Goal: Task Accomplishment & Management: Use online tool/utility

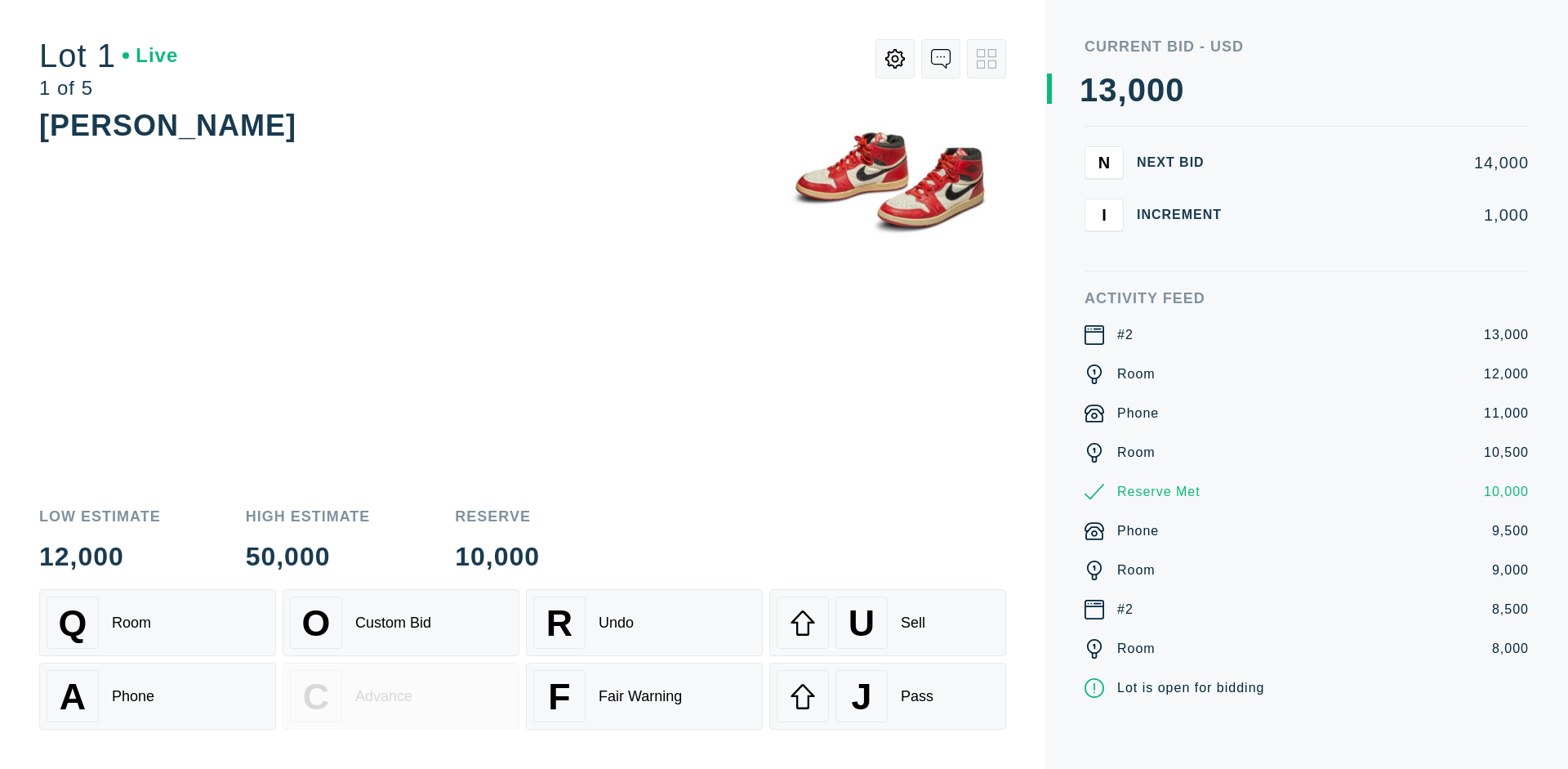
click at [157, 696] on div "A Phone" at bounding box center [157, 696] width 222 height 52
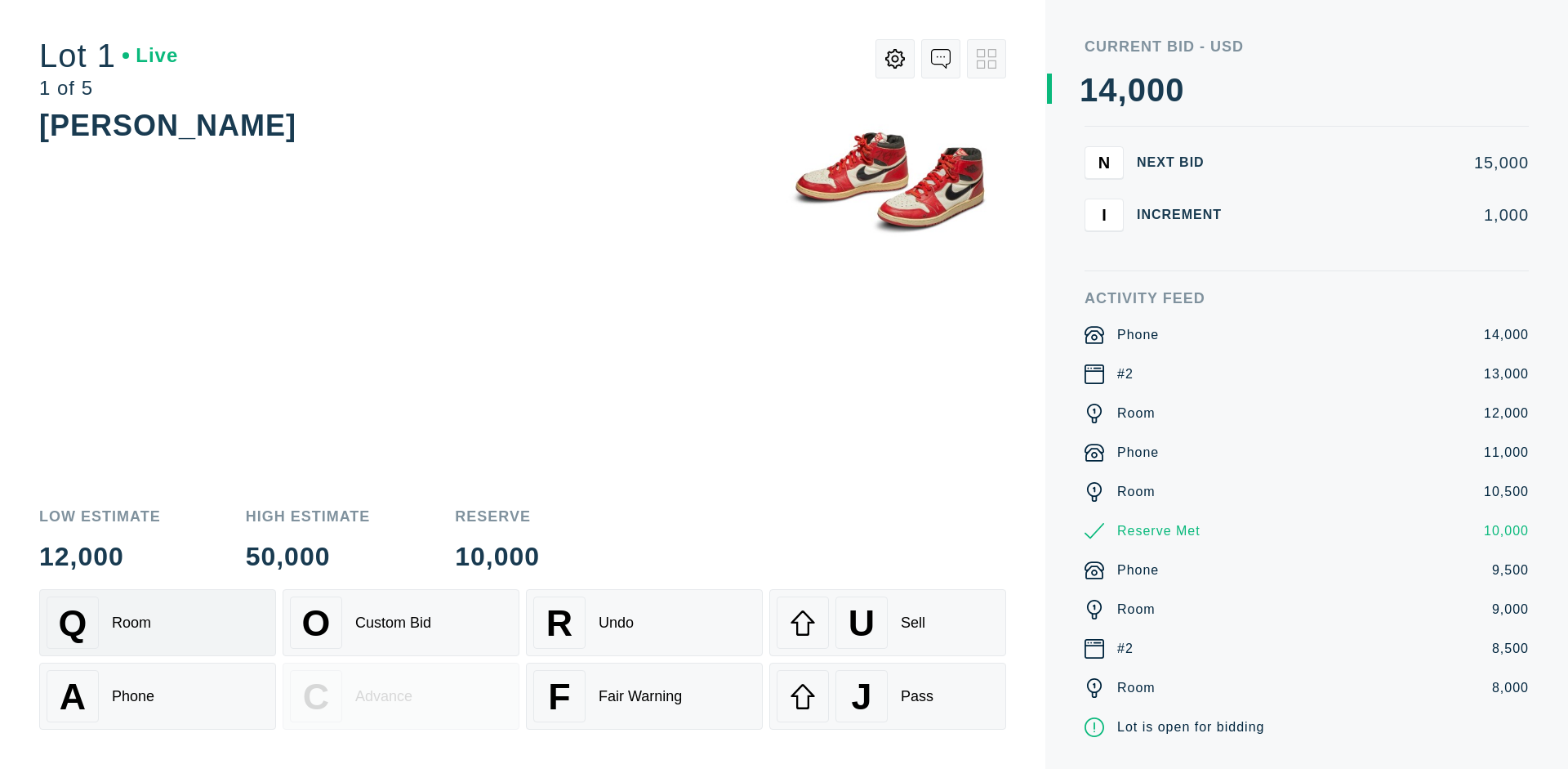
click at [157, 623] on div "Q Room" at bounding box center [157, 623] width 222 height 52
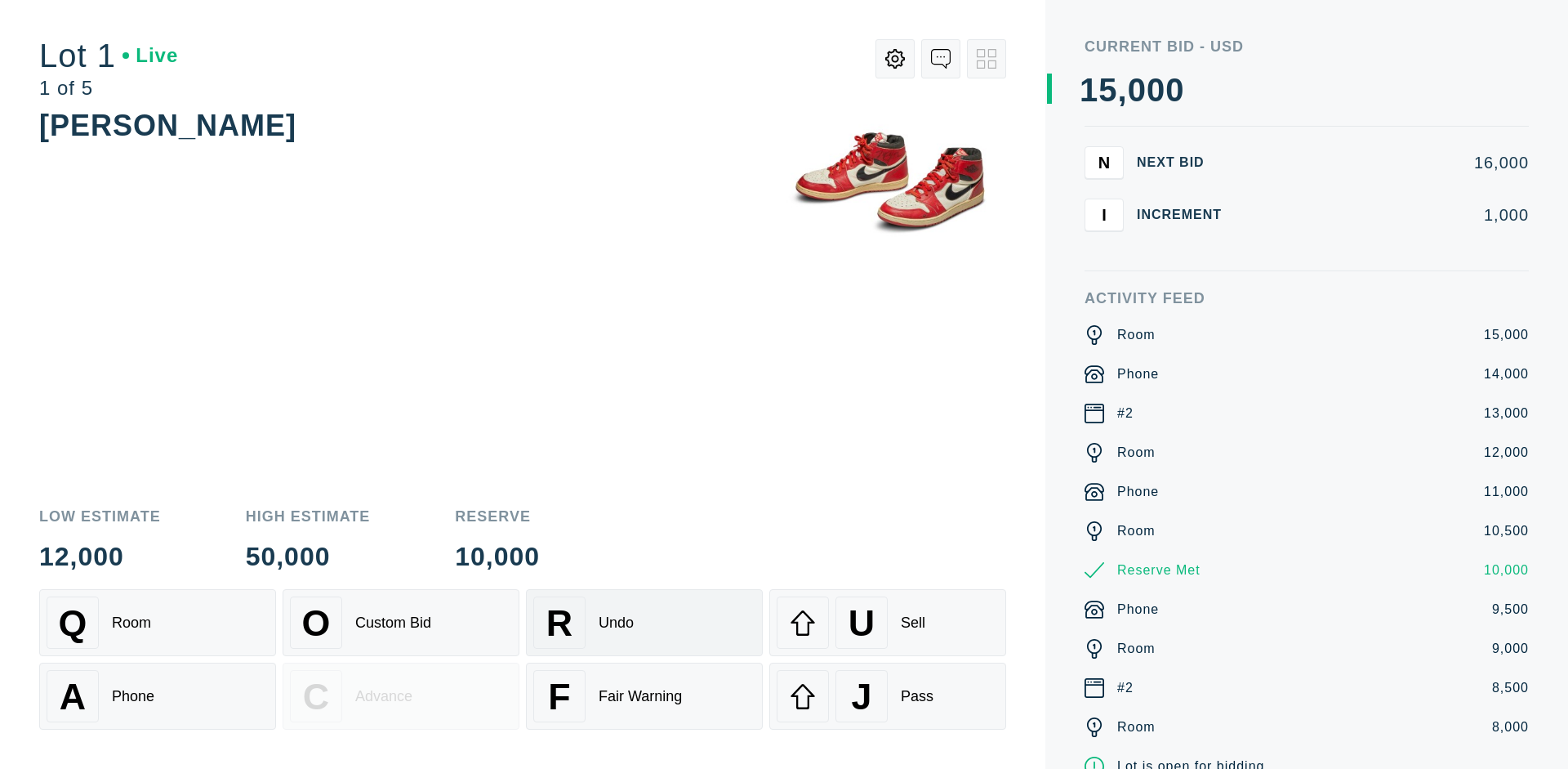
click at [644, 623] on div "R Undo" at bounding box center [644, 623] width 222 height 52
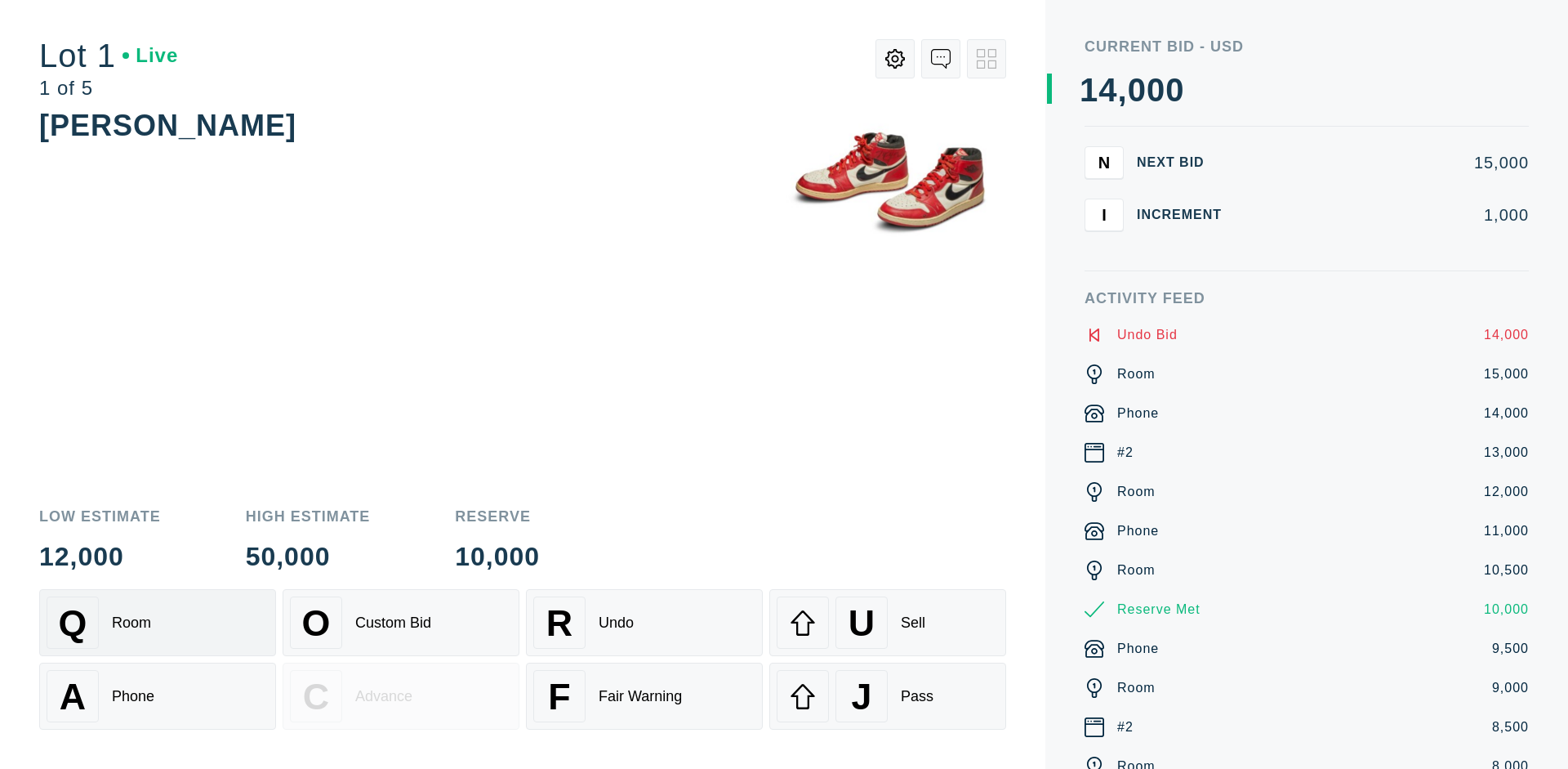
click at [157, 623] on div "Q Room" at bounding box center [157, 623] width 222 height 52
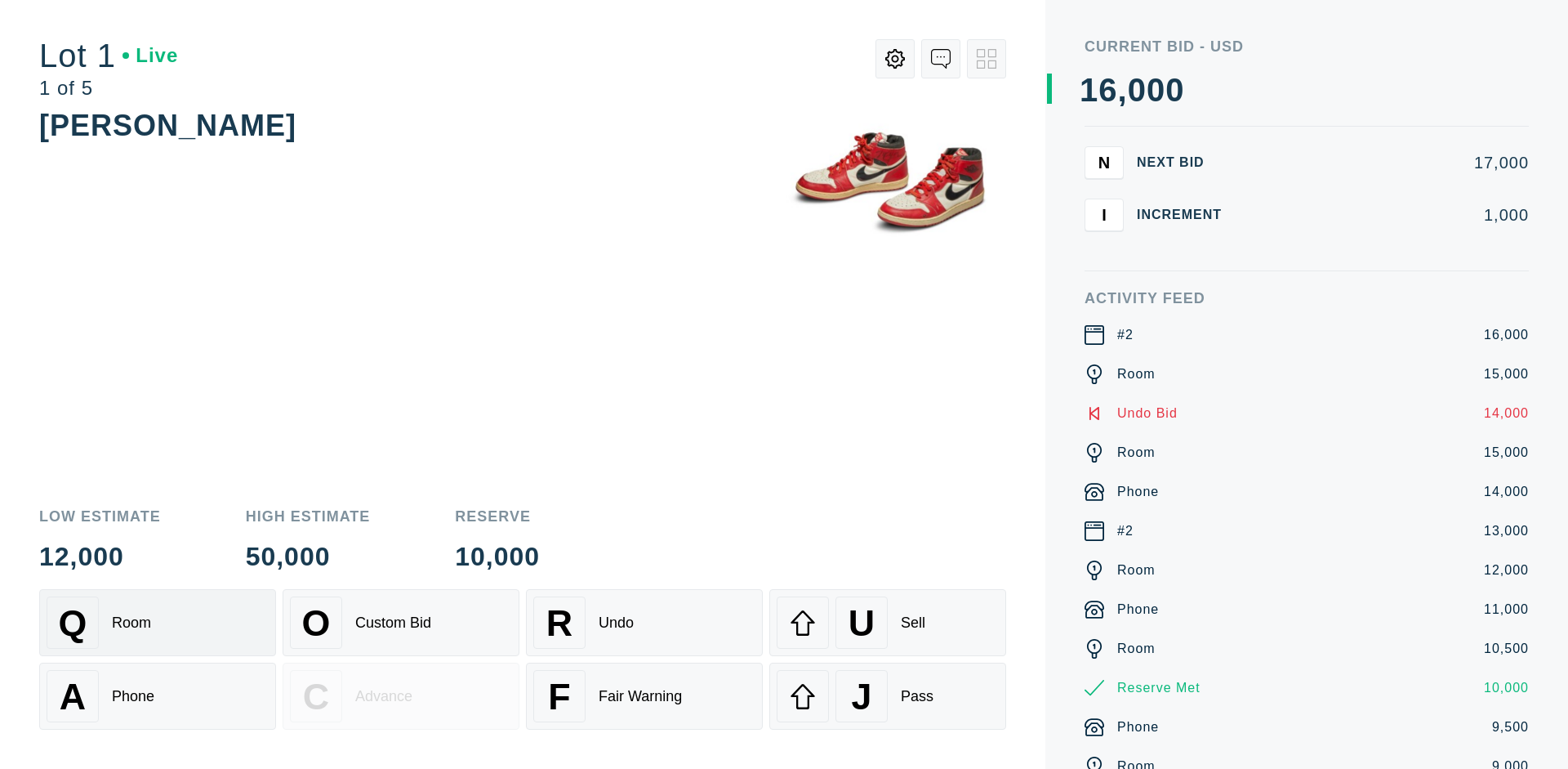
click at [157, 696] on div "A Phone" at bounding box center [157, 696] width 222 height 52
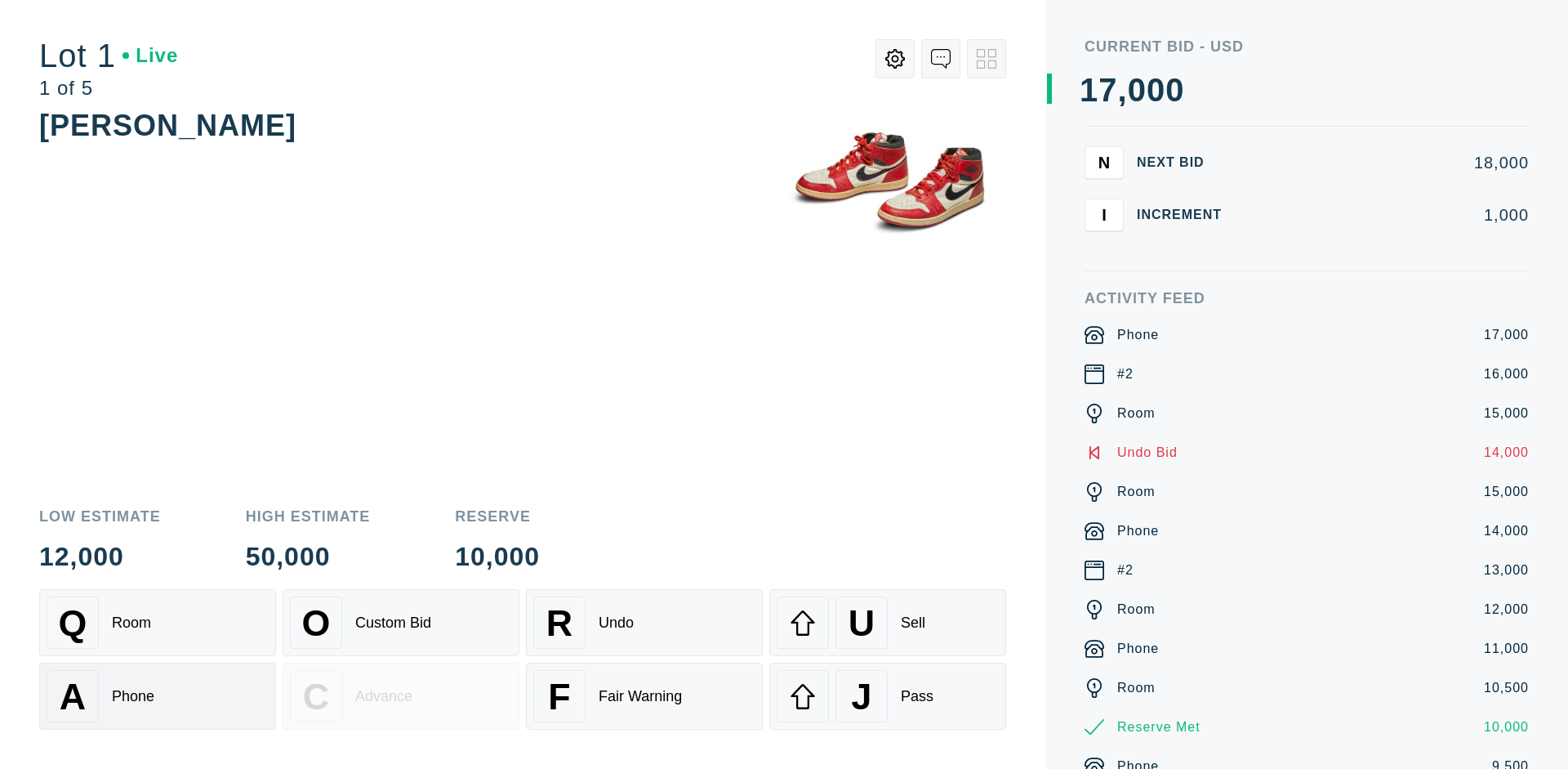
click at [157, 623] on div "Q Room" at bounding box center [157, 623] width 222 height 52
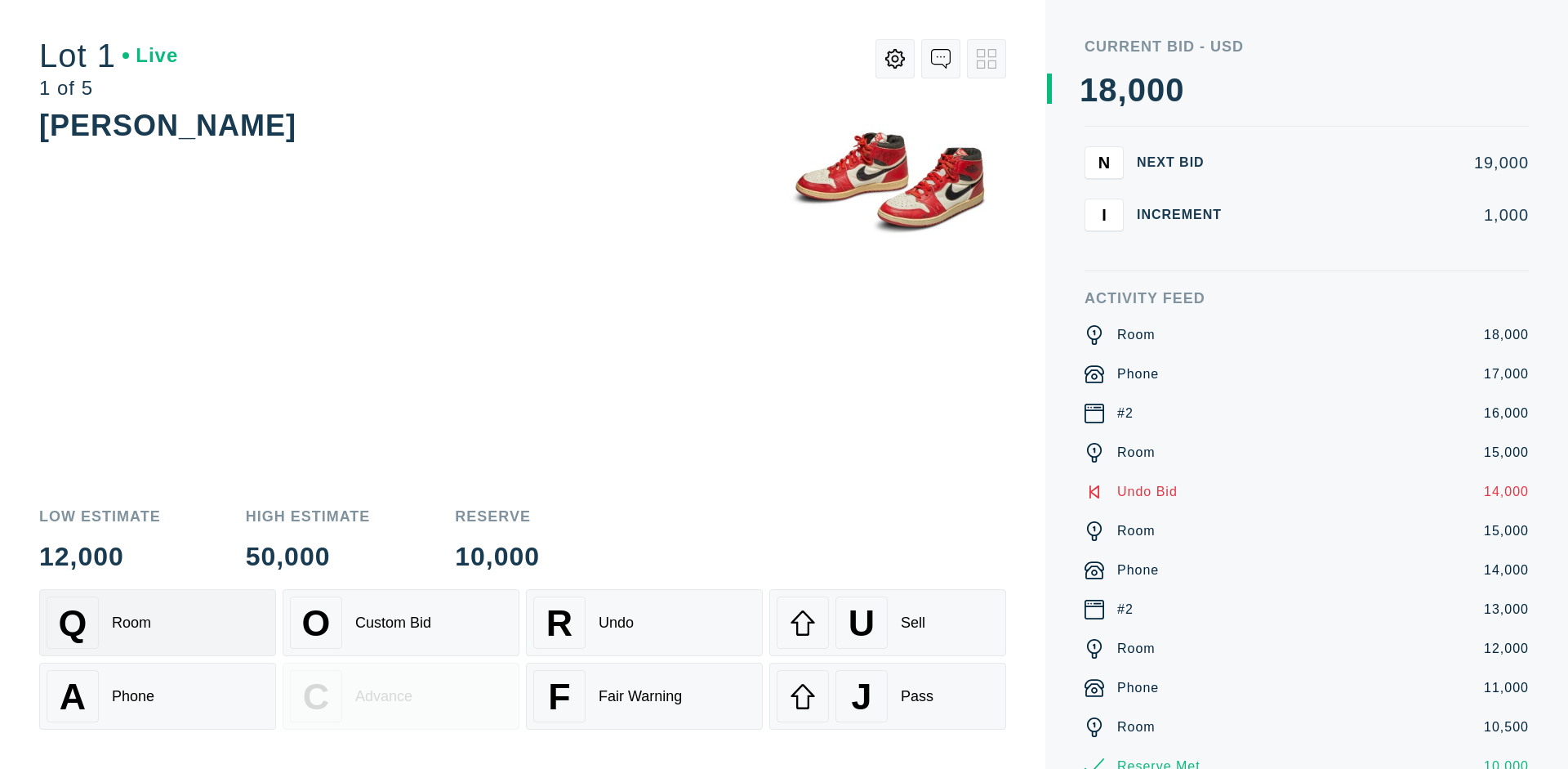
click at [644, 623] on div "R Undo" at bounding box center [644, 623] width 222 height 52
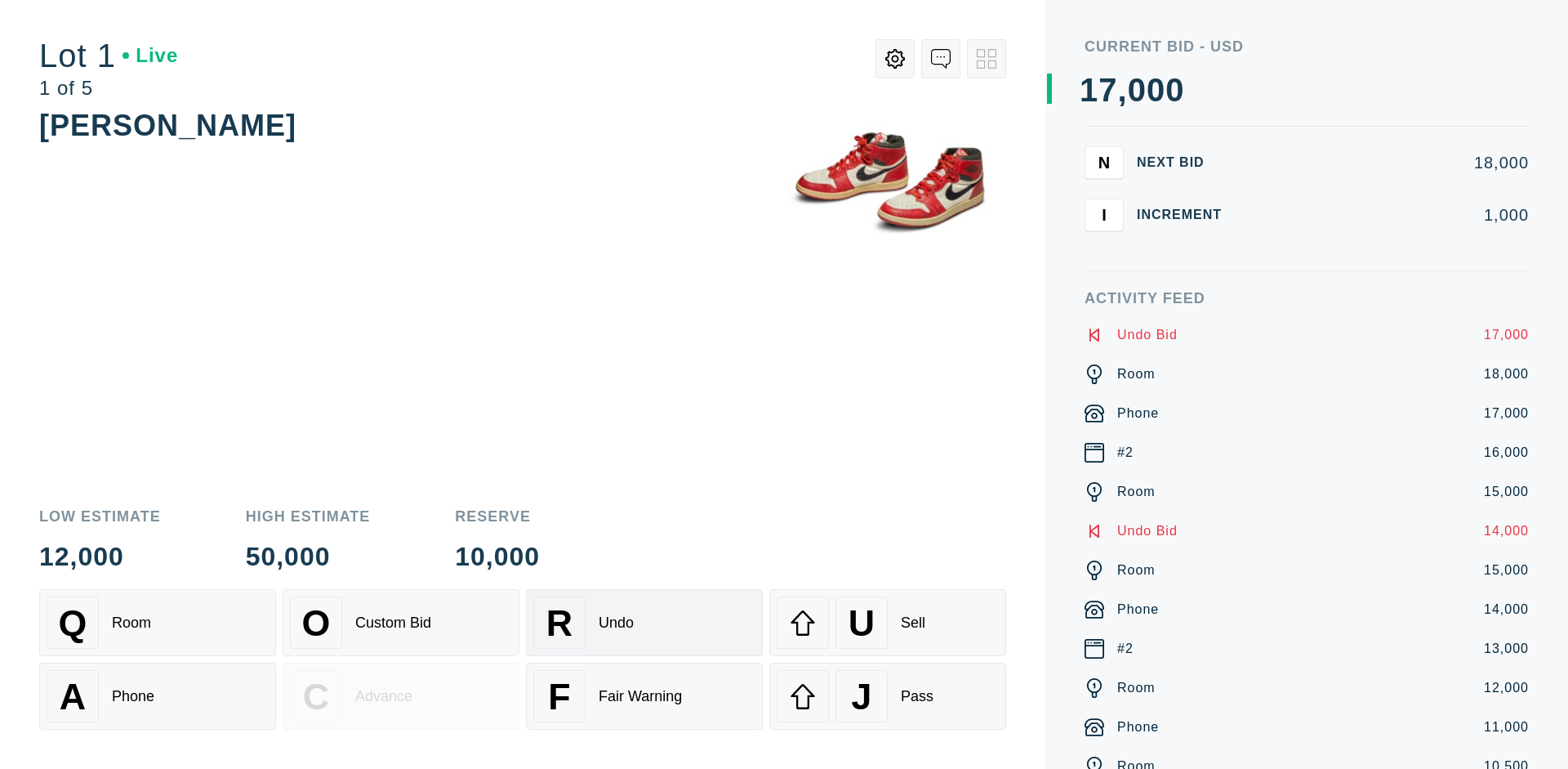
click at [888, 623] on div "U Sell" at bounding box center [887, 623] width 222 height 52
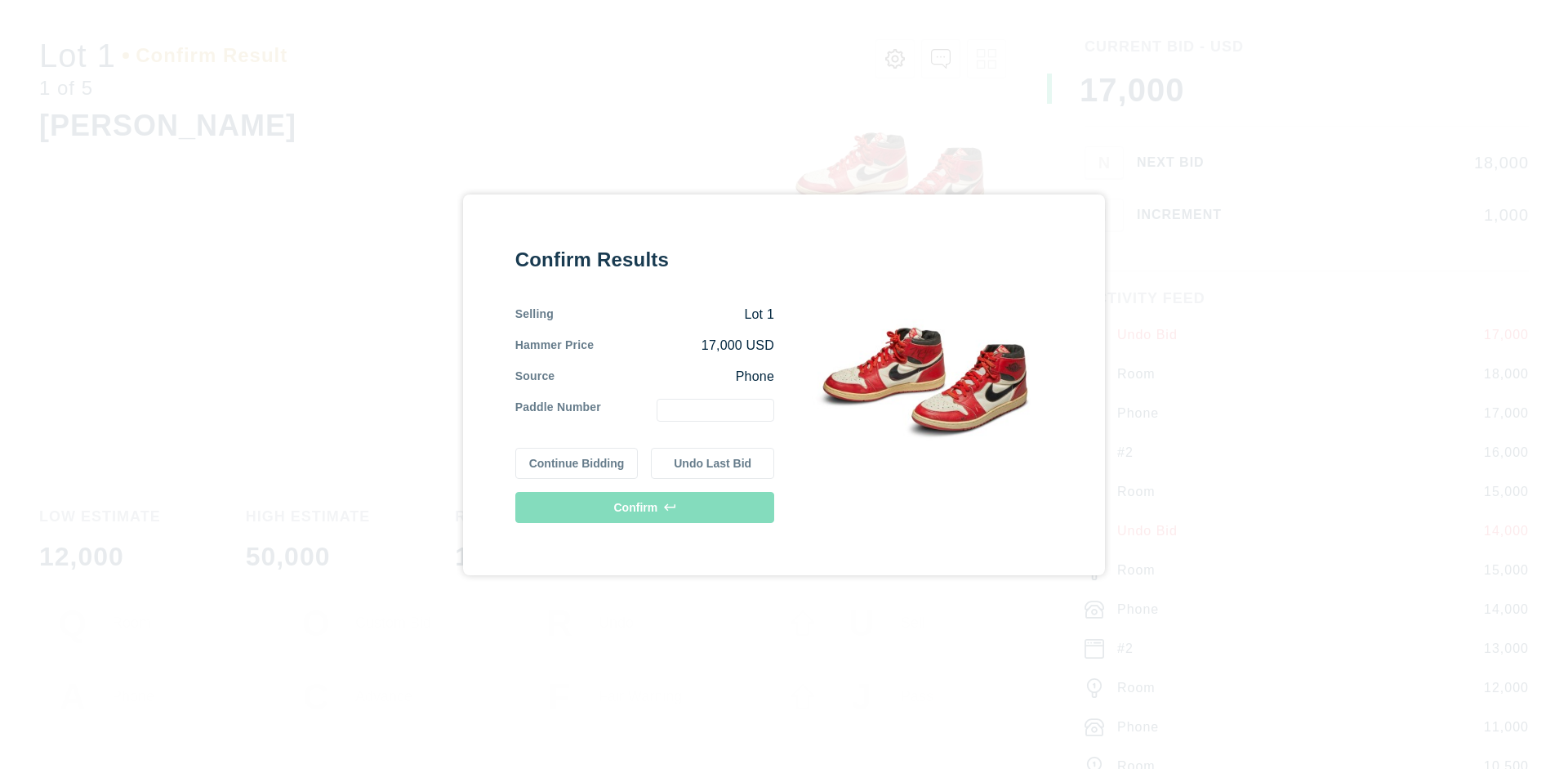
click at [577, 463] on button "Continue Bidding" at bounding box center [576, 463] width 123 height 31
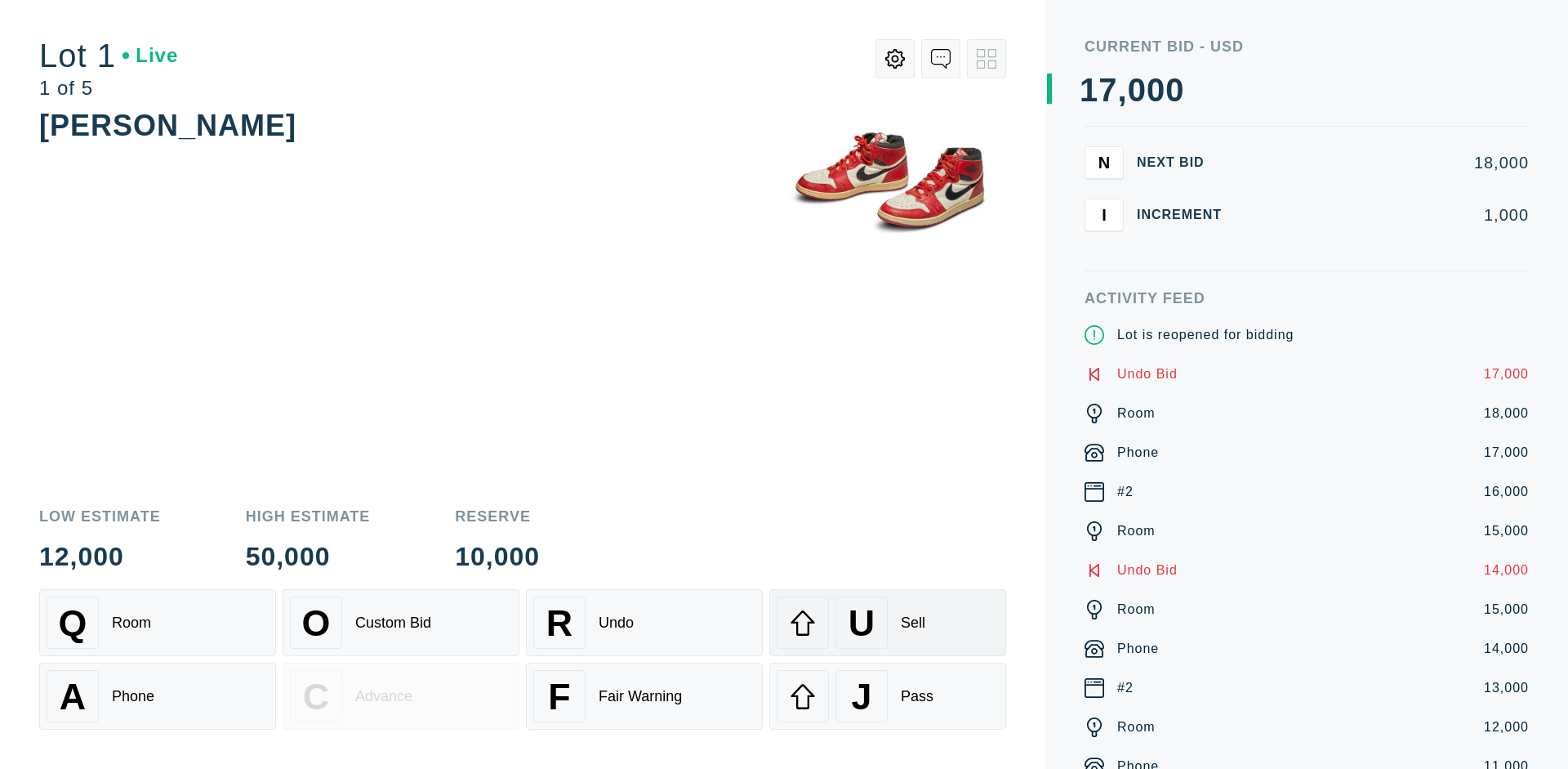
click at [888, 623] on div "U Sell" at bounding box center [887, 623] width 222 height 52
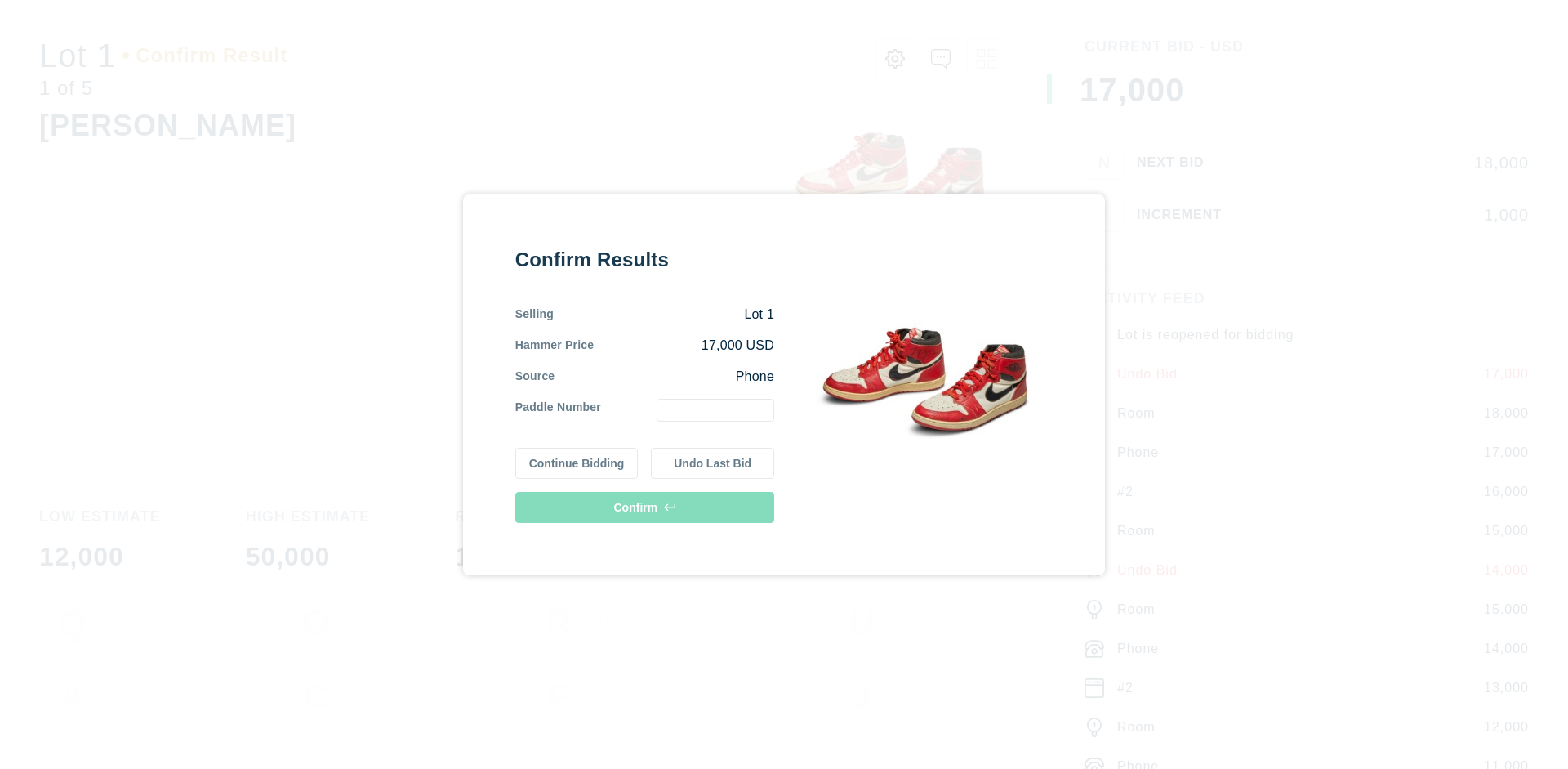
click at [713, 463] on button "Undo Last Bid" at bounding box center [712, 463] width 123 height 31
click at [577, 460] on button "Continue Bidding" at bounding box center [576, 460] width 123 height 31
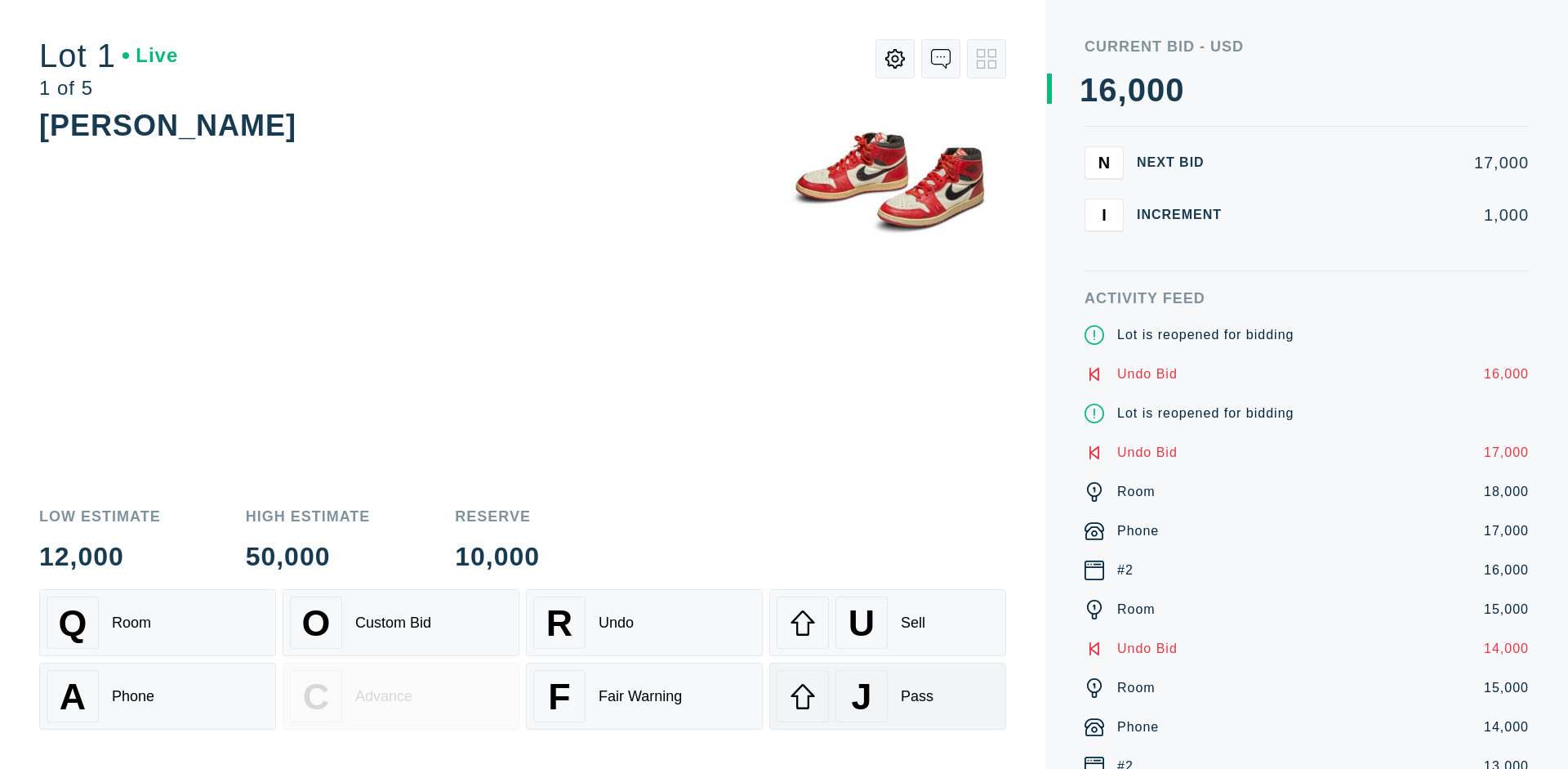
click at [888, 696] on div "J Pass" at bounding box center [887, 696] width 222 height 52
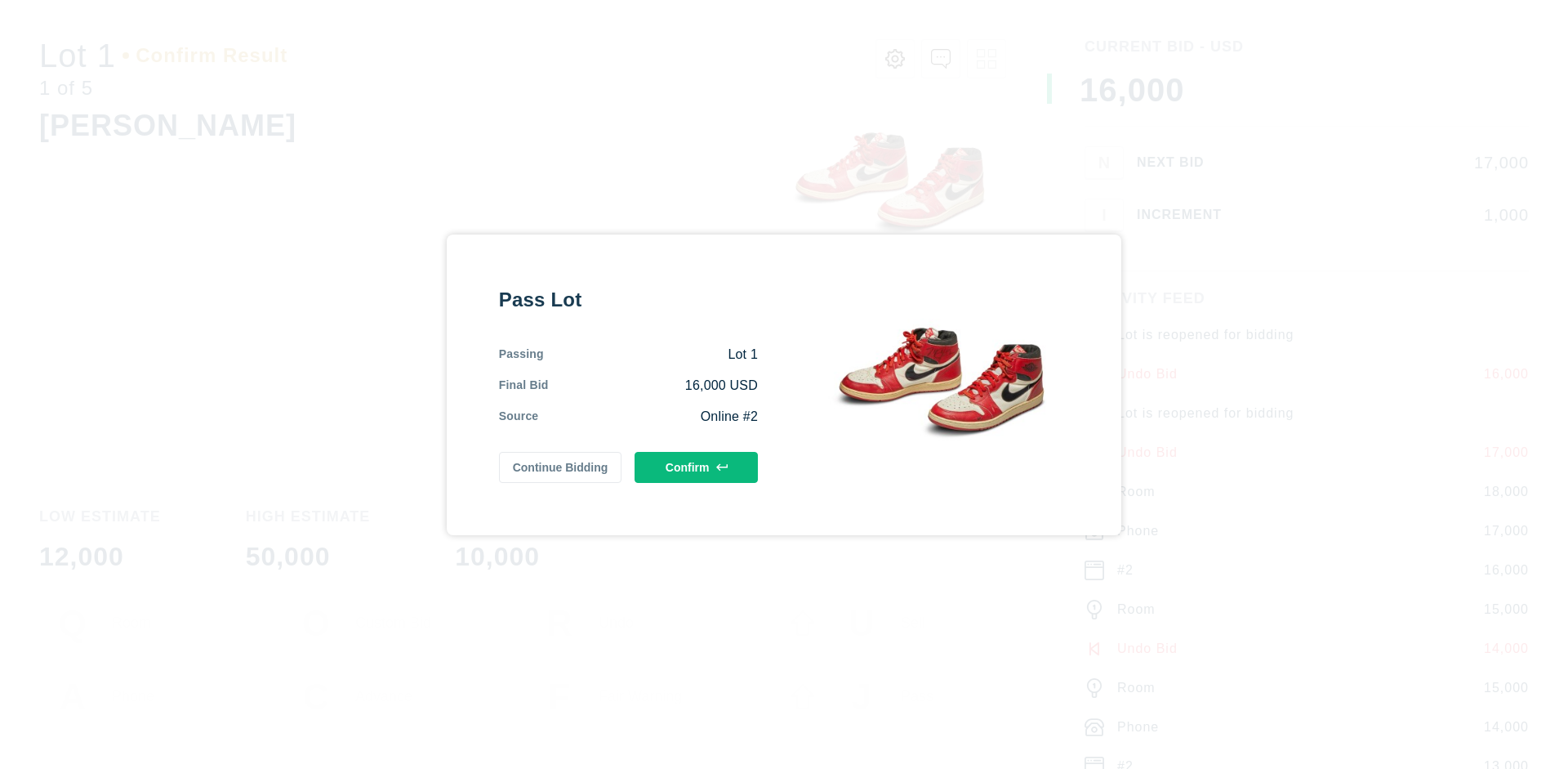
click at [696, 466] on button "Confirm" at bounding box center [696, 467] width 123 height 31
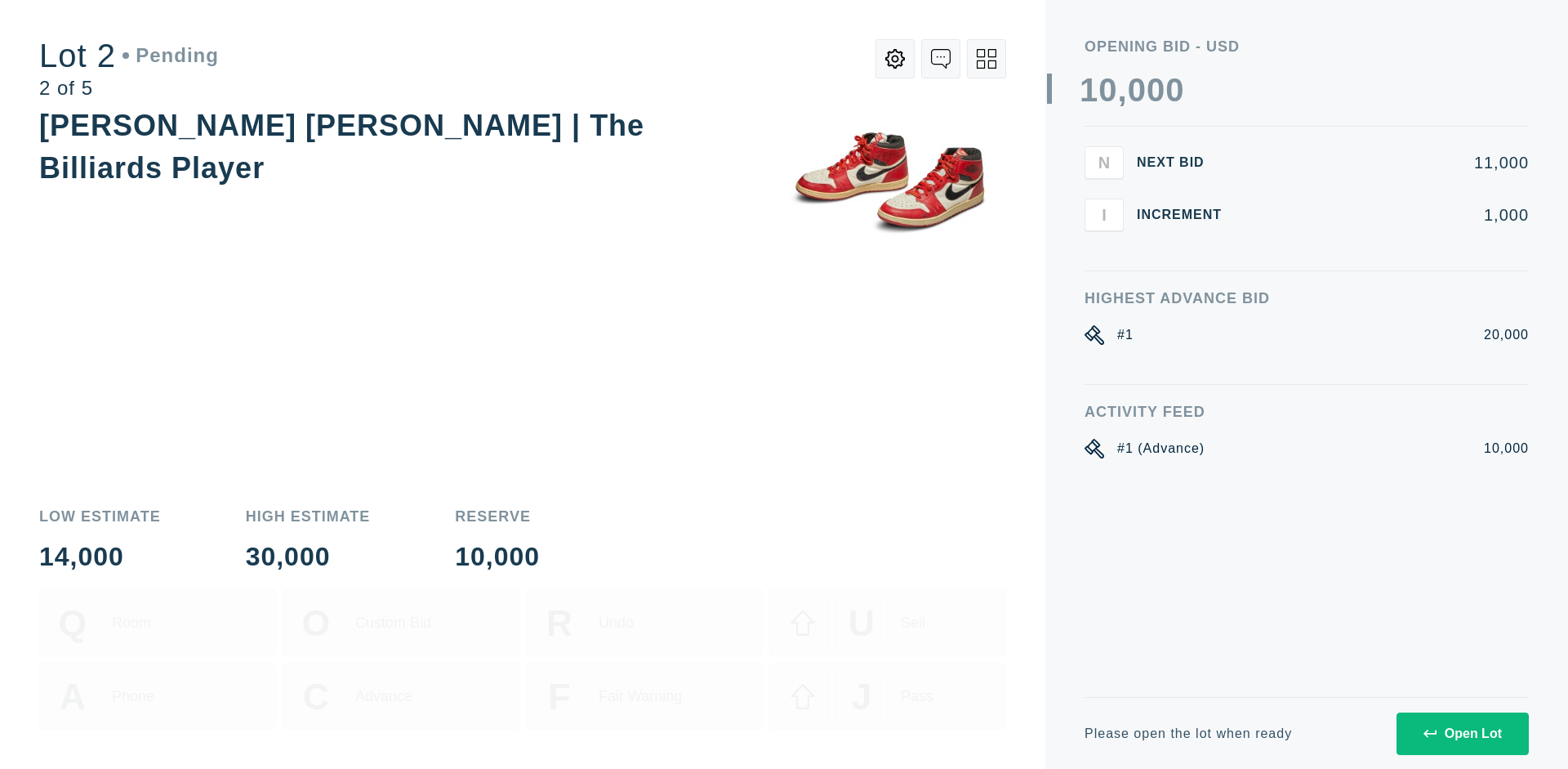
click at [1462, 732] on div "Open Lot" at bounding box center [1462, 734] width 78 height 15
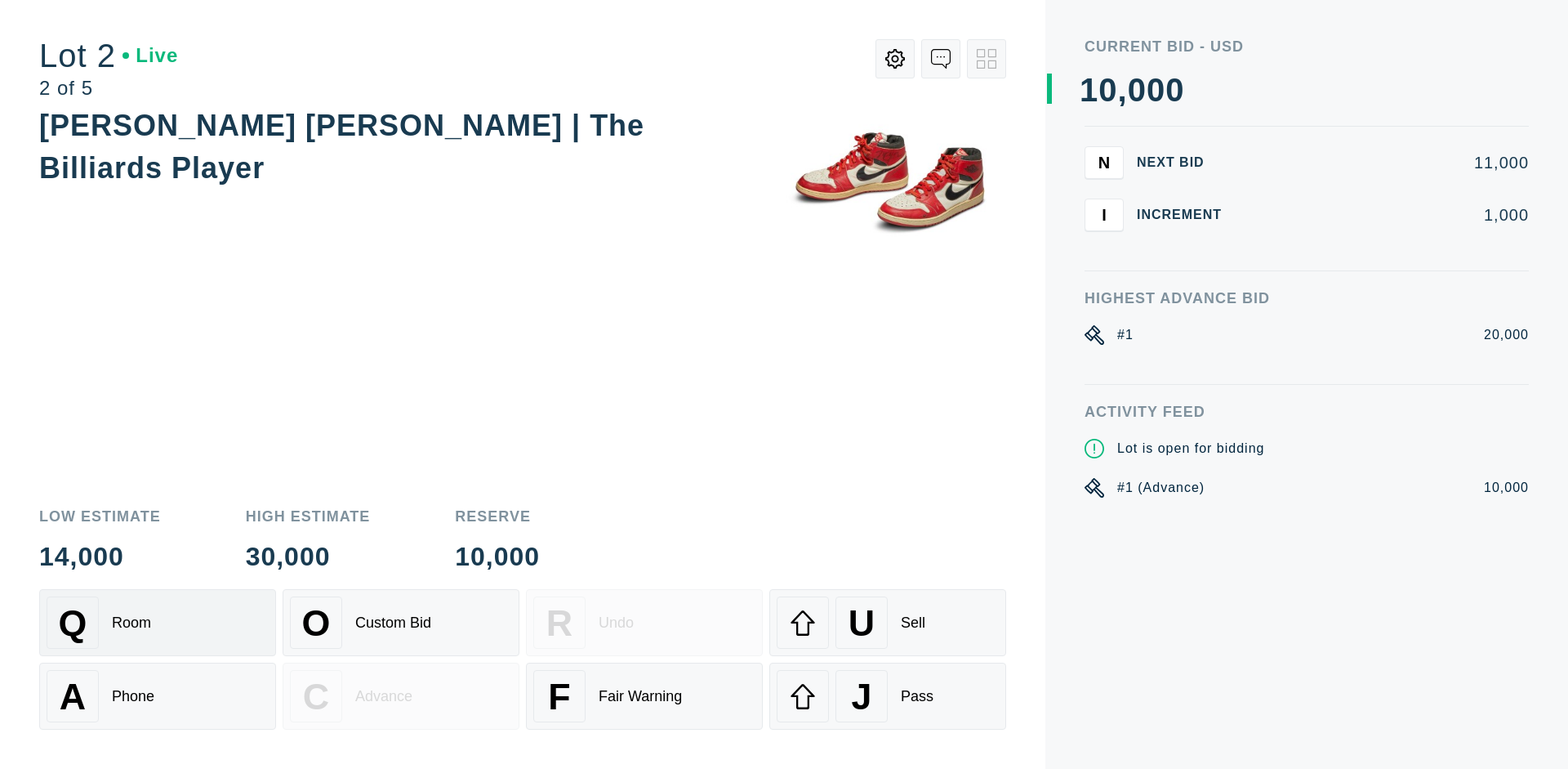
click at [157, 623] on div "Q Room" at bounding box center [157, 623] width 222 height 52
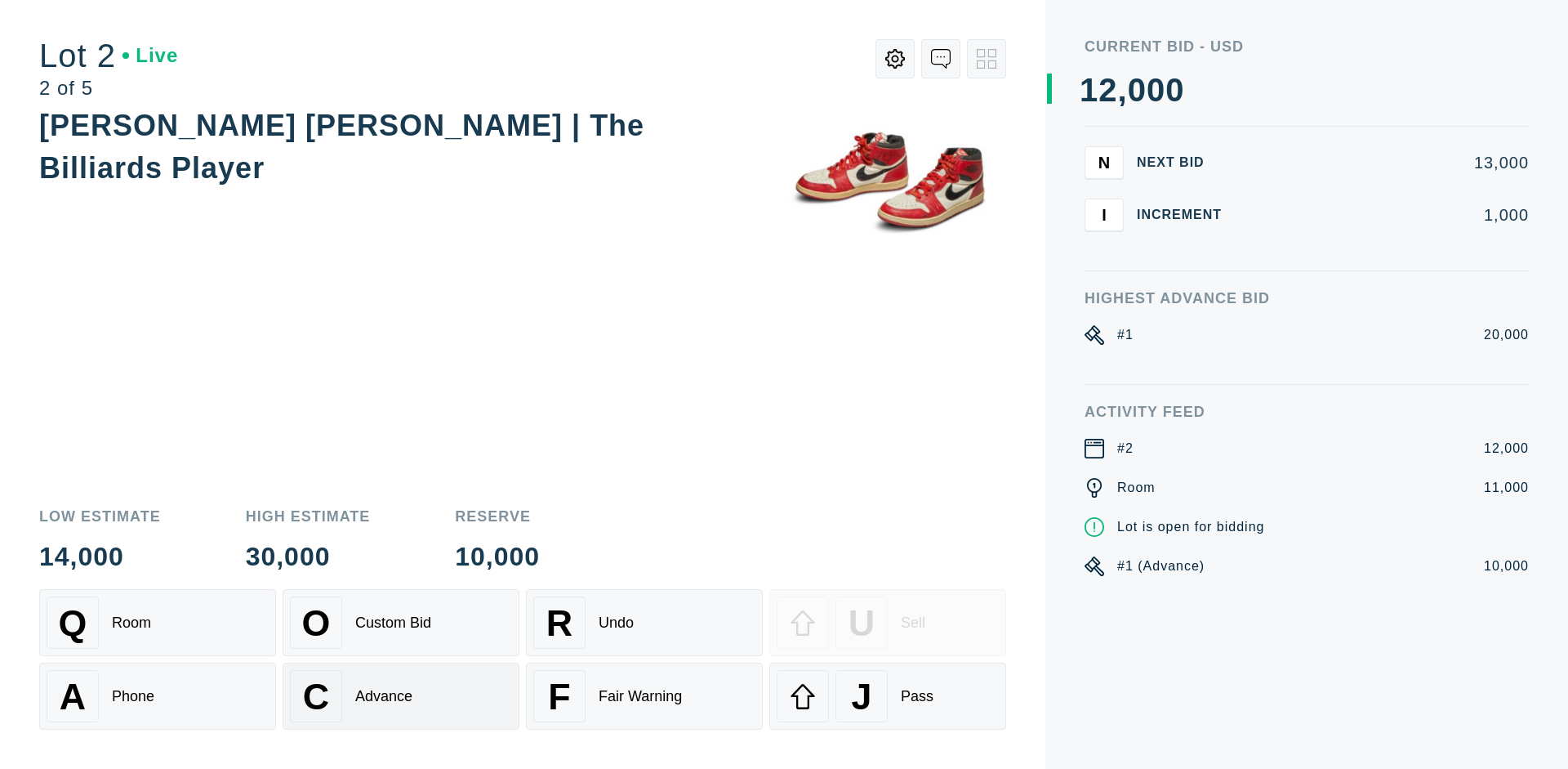
click at [401, 696] on div "Advance" at bounding box center [383, 696] width 57 height 17
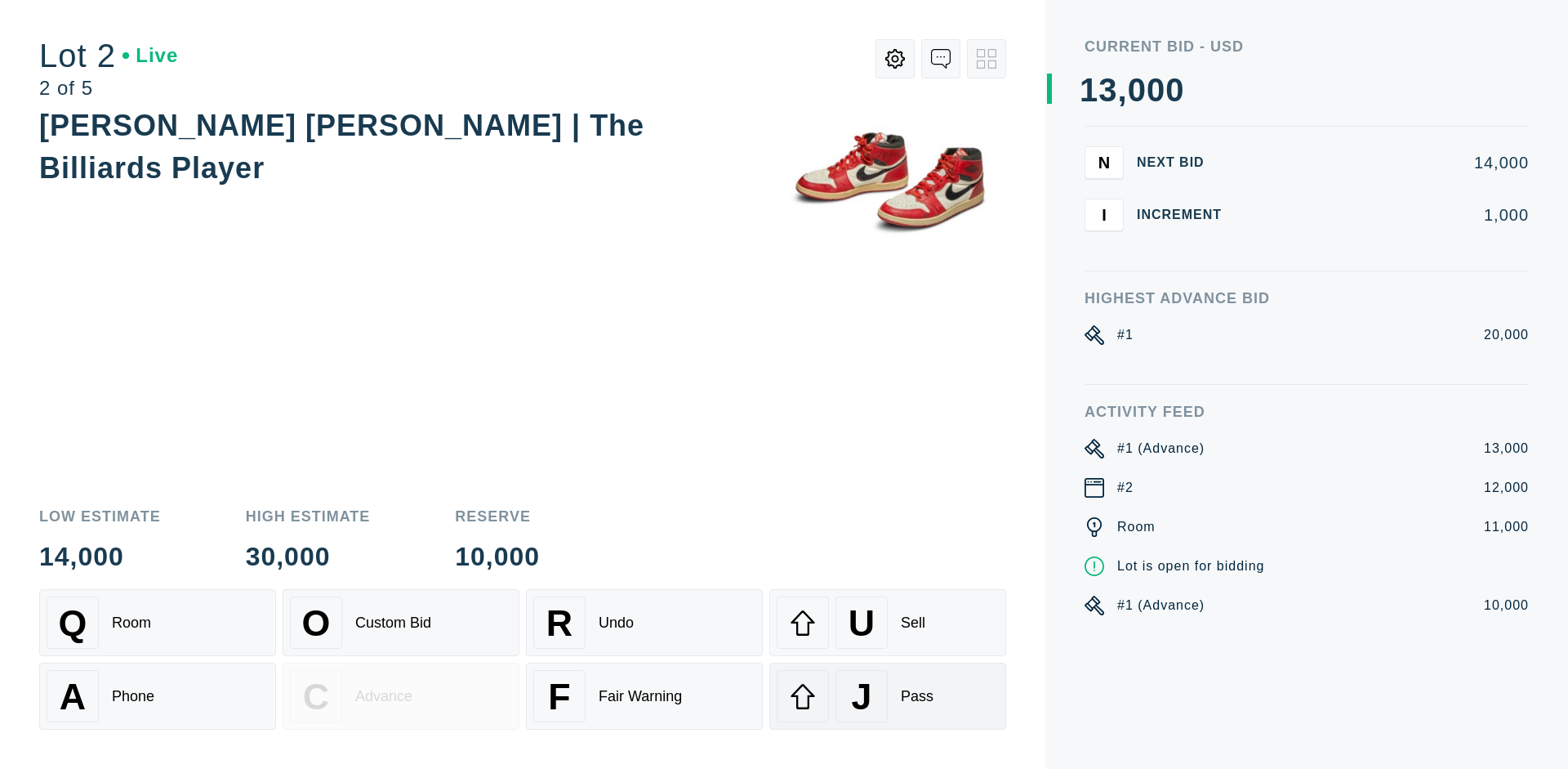
click at [888, 696] on div "J Pass" at bounding box center [887, 696] width 222 height 52
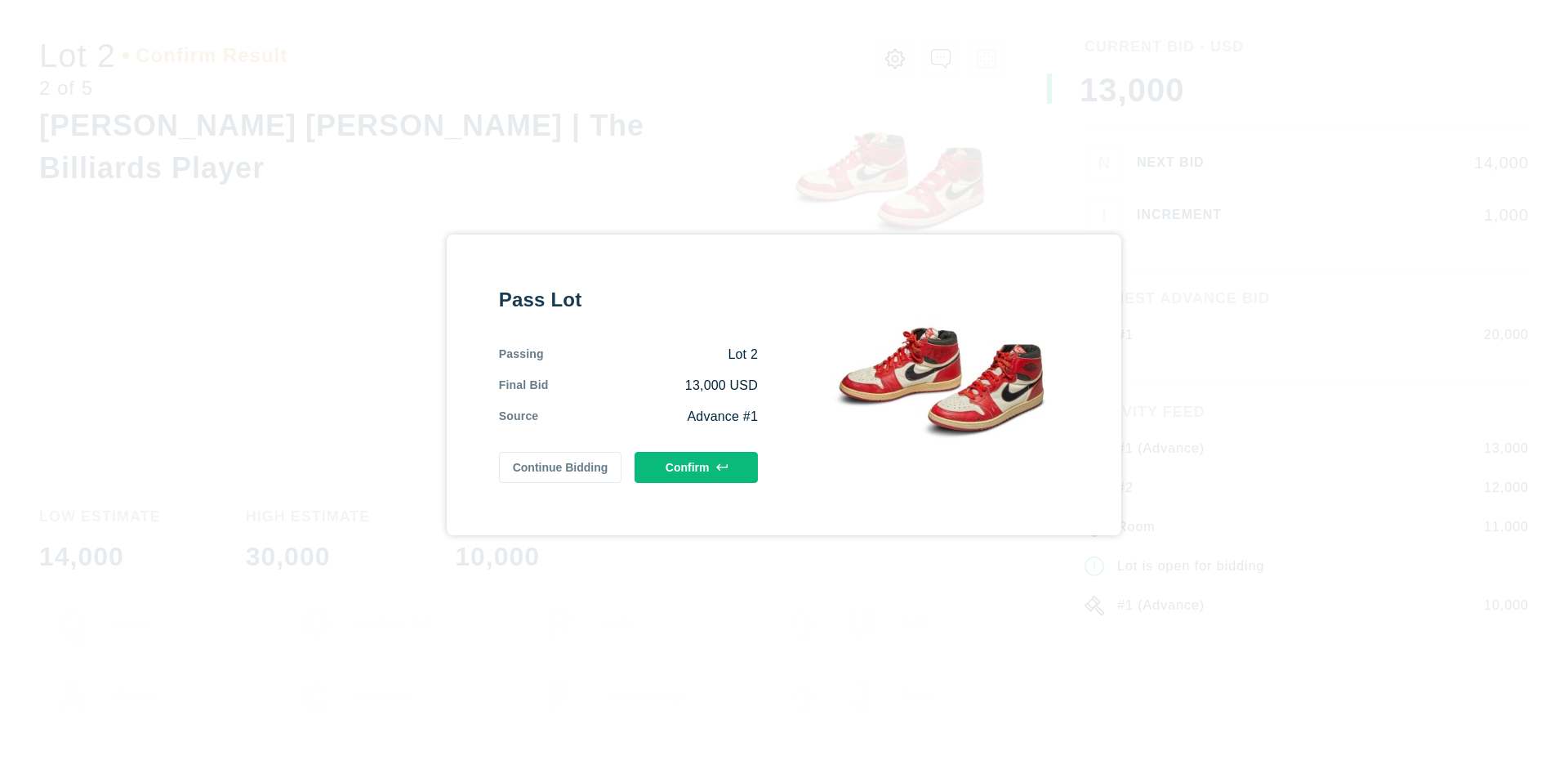
click at [696, 466] on button "Confirm" at bounding box center [696, 467] width 123 height 31
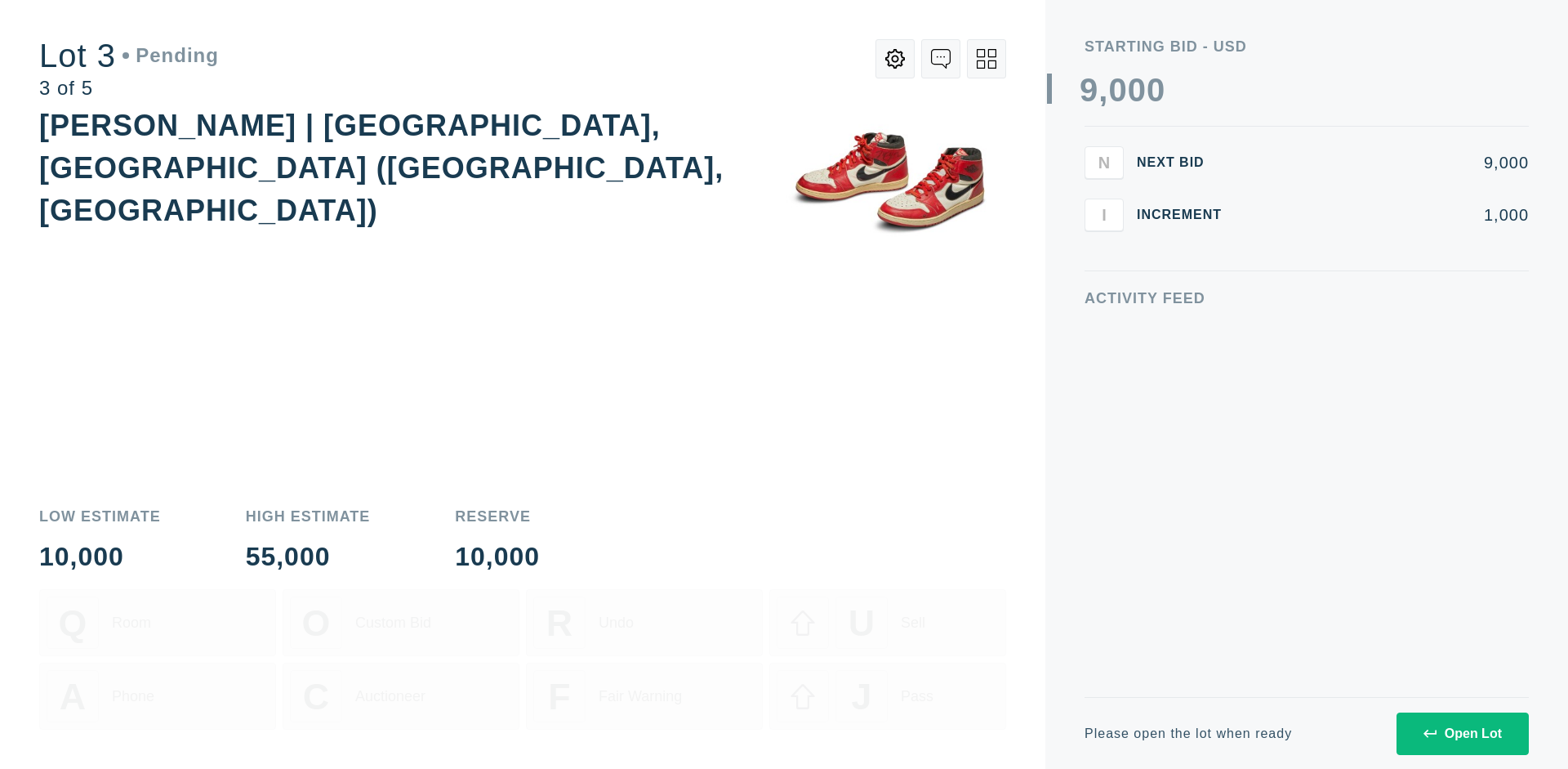
click at [1462, 732] on div "Open Lot" at bounding box center [1462, 734] width 78 height 15
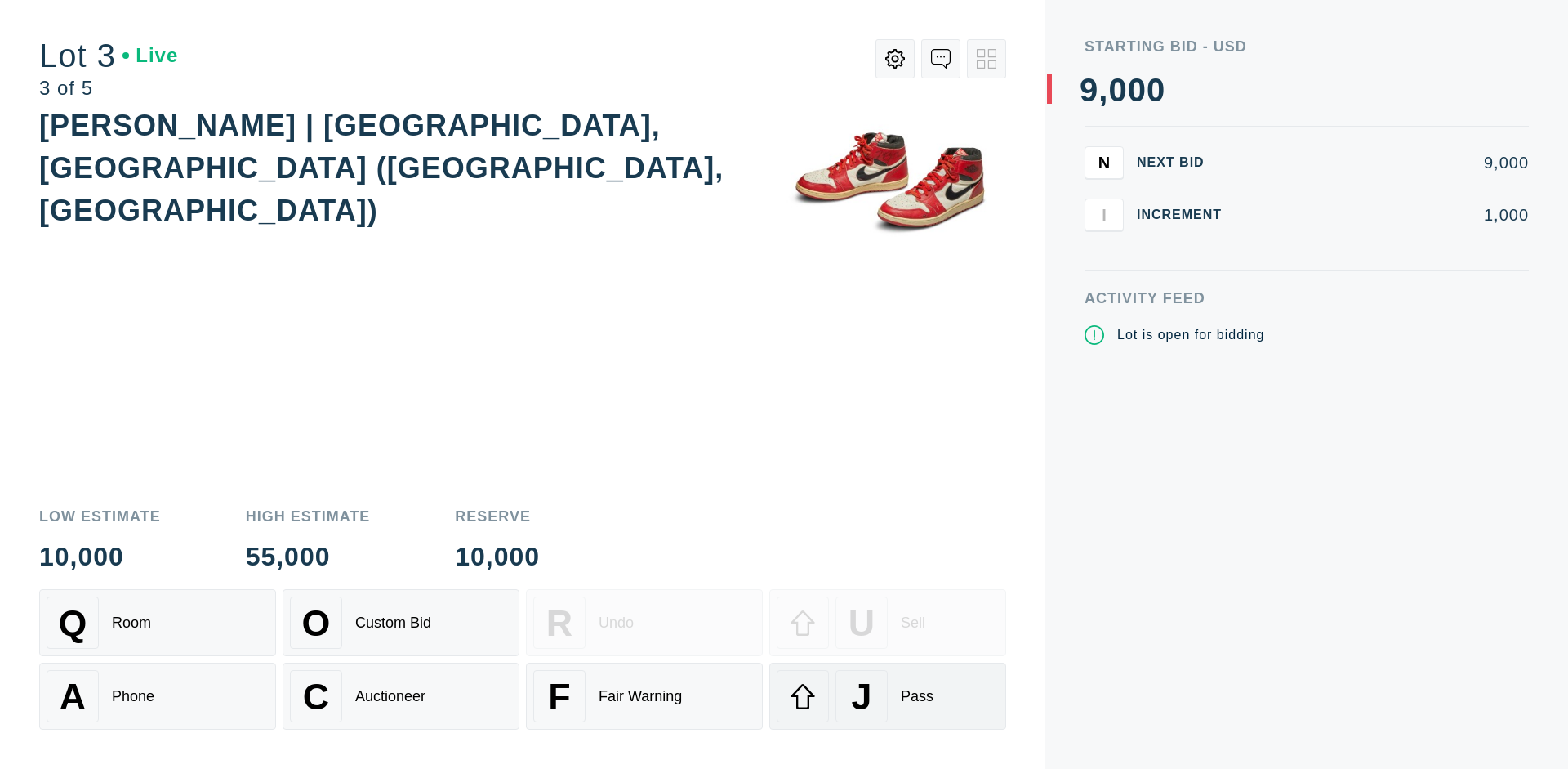
click at [888, 696] on div "J Pass" at bounding box center [887, 696] width 222 height 52
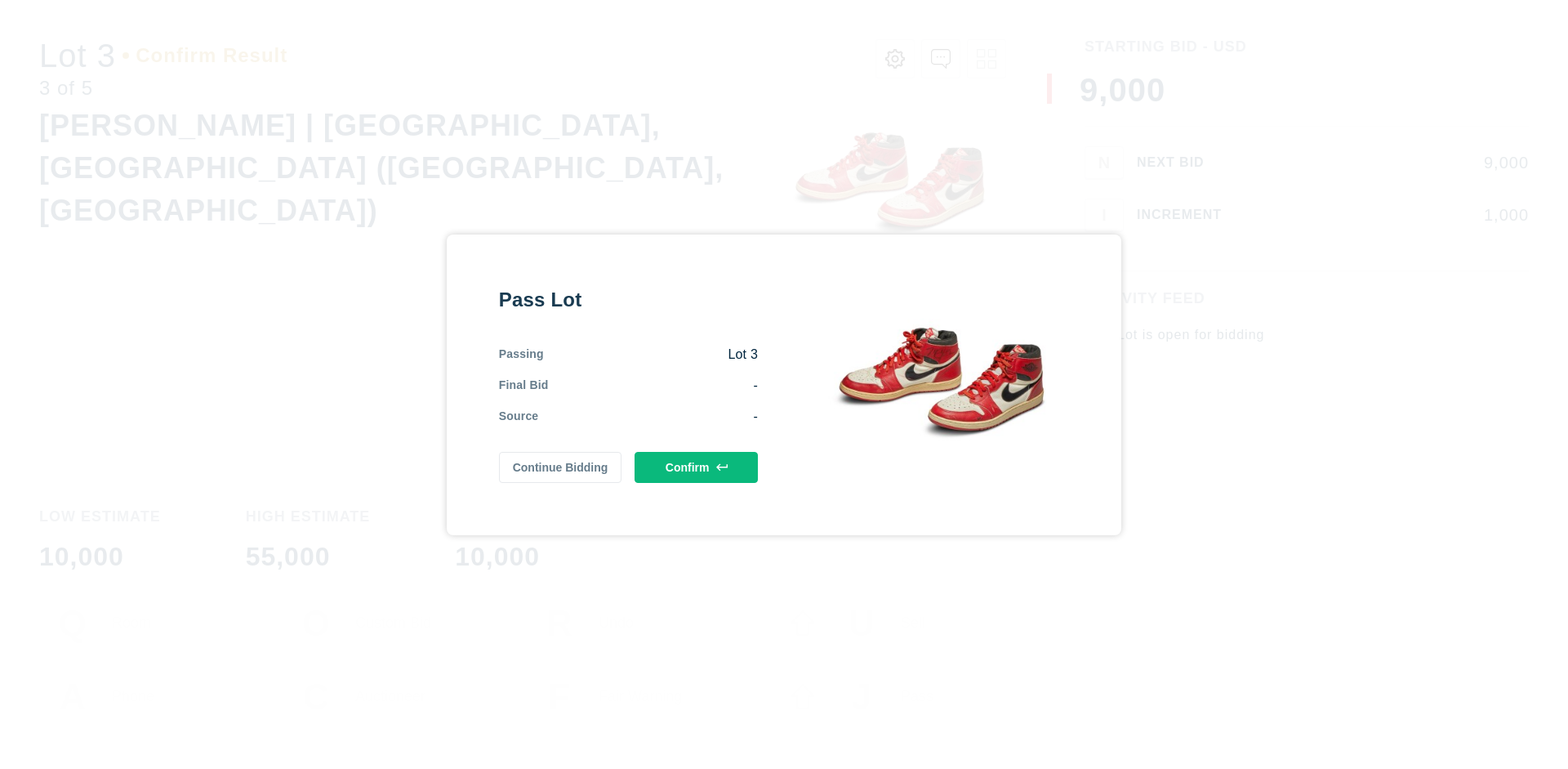
click at [696, 466] on button "Confirm" at bounding box center [696, 467] width 123 height 31
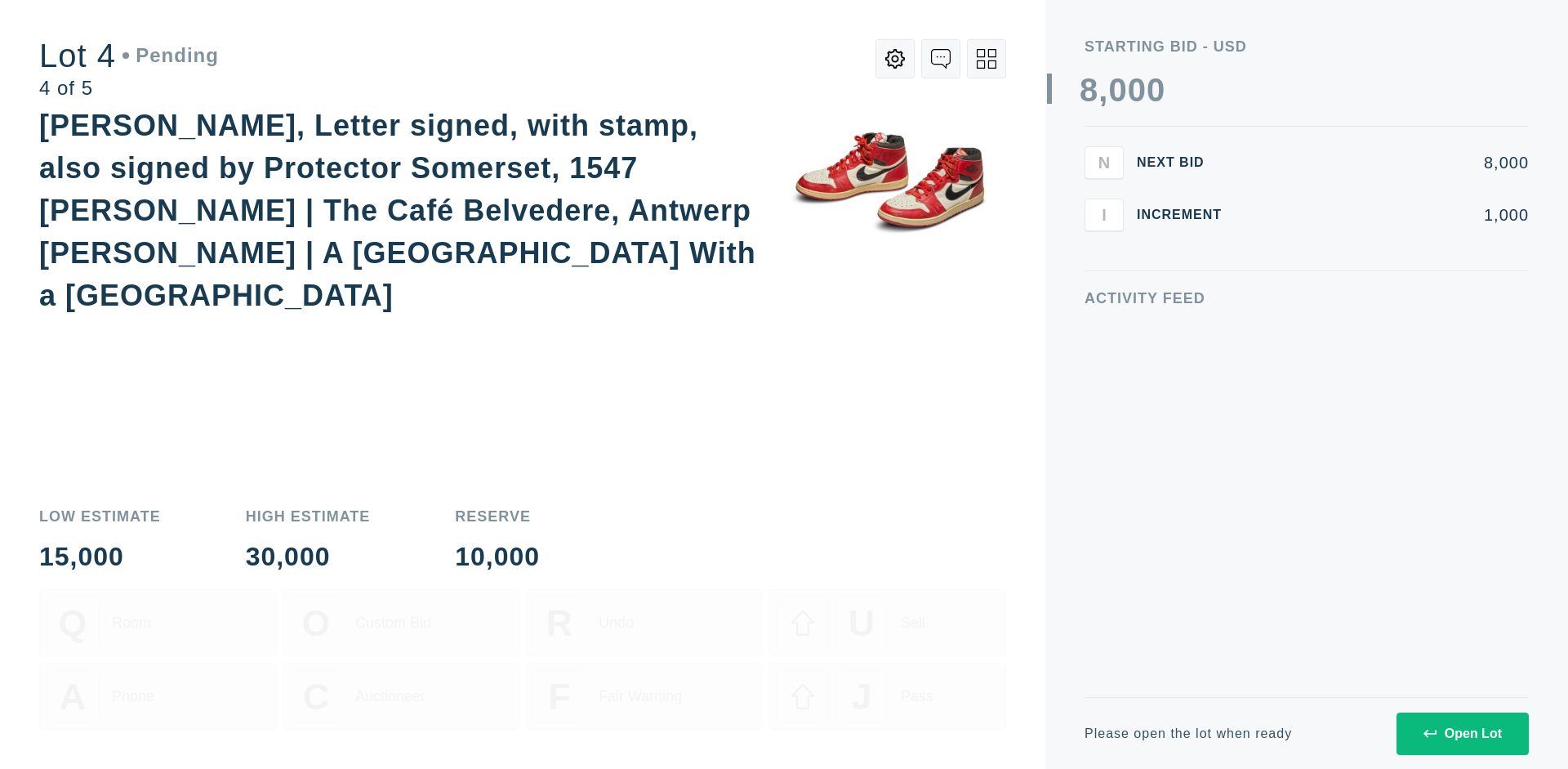
click at [1462, 732] on div "Open Lot" at bounding box center [1462, 734] width 78 height 15
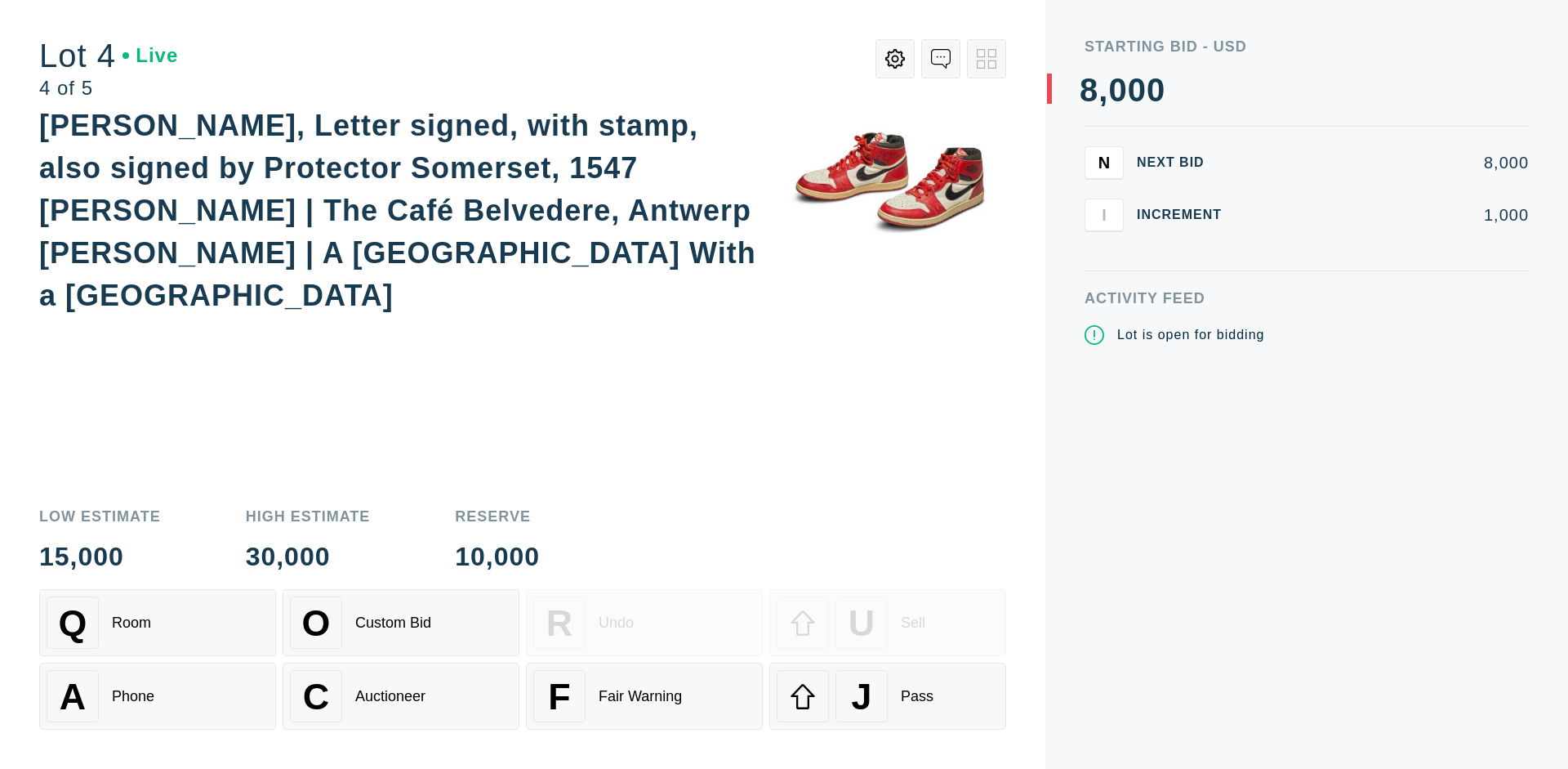
click at [157, 623] on div "Q Room" at bounding box center [157, 623] width 222 height 52
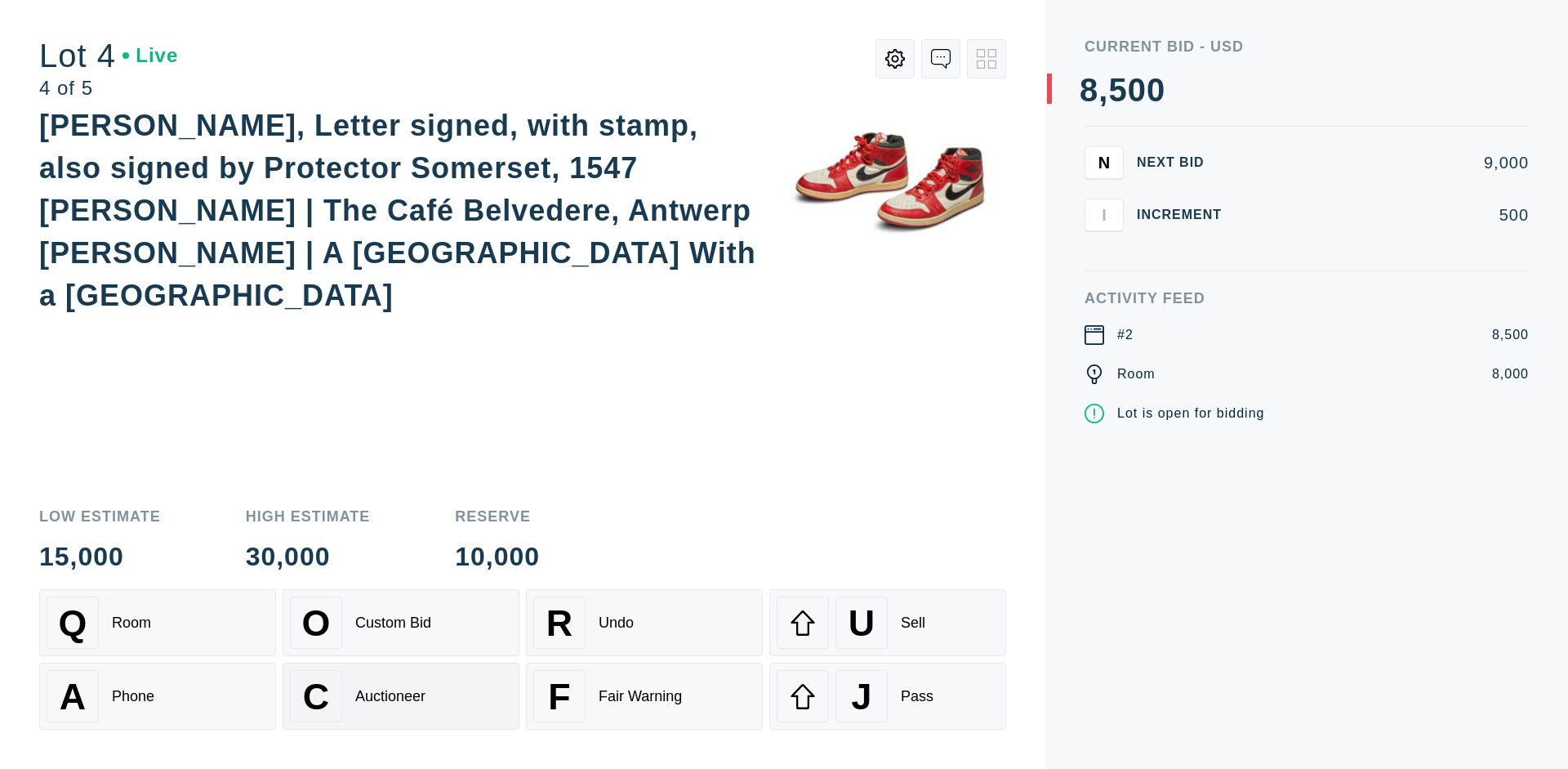
click at [401, 696] on div "Auctioneer" at bounding box center [390, 696] width 70 height 17
click at [888, 696] on div "J Pass" at bounding box center [887, 696] width 222 height 52
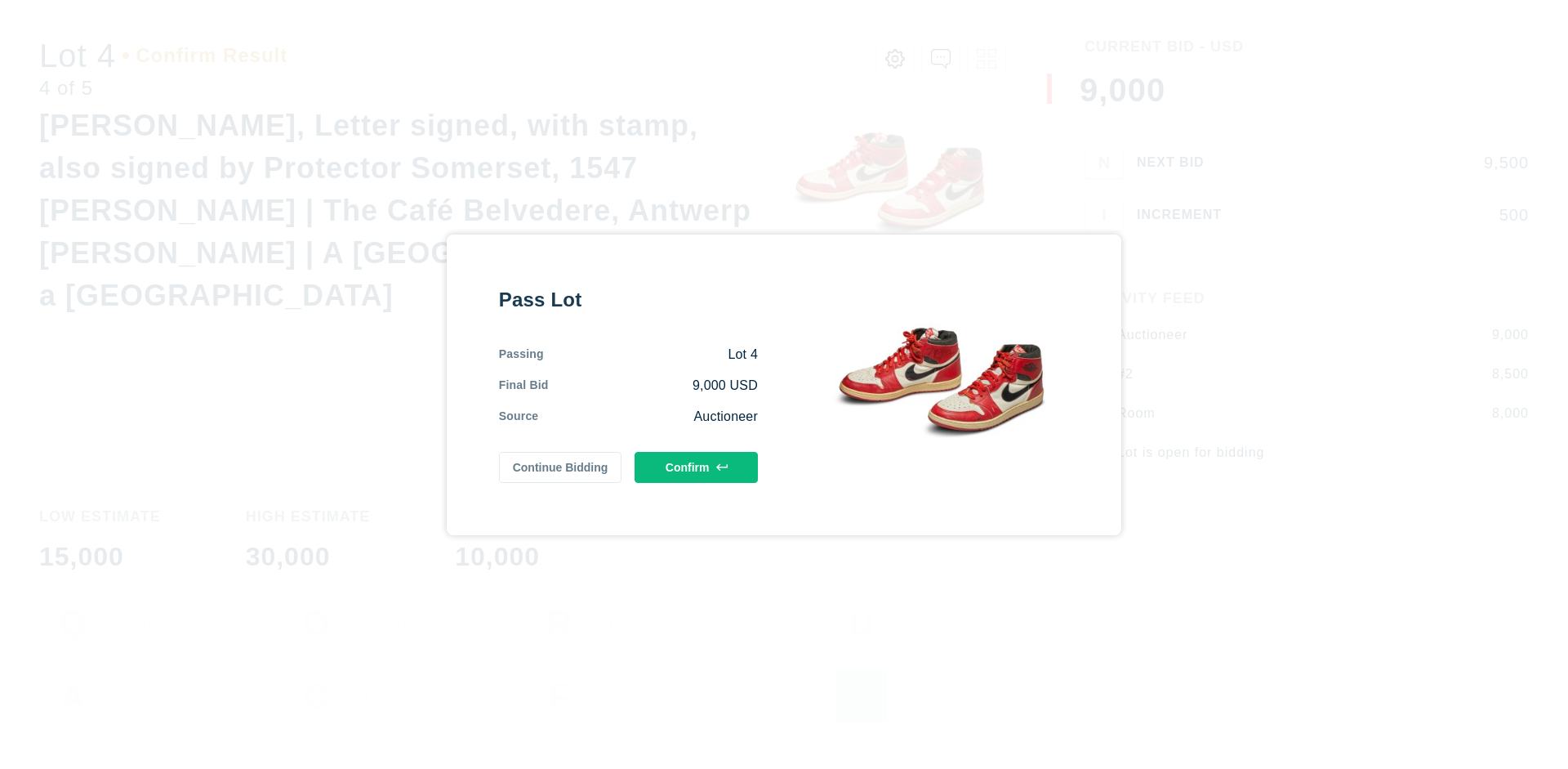
click at [696, 466] on button "Confirm" at bounding box center [696, 467] width 123 height 31
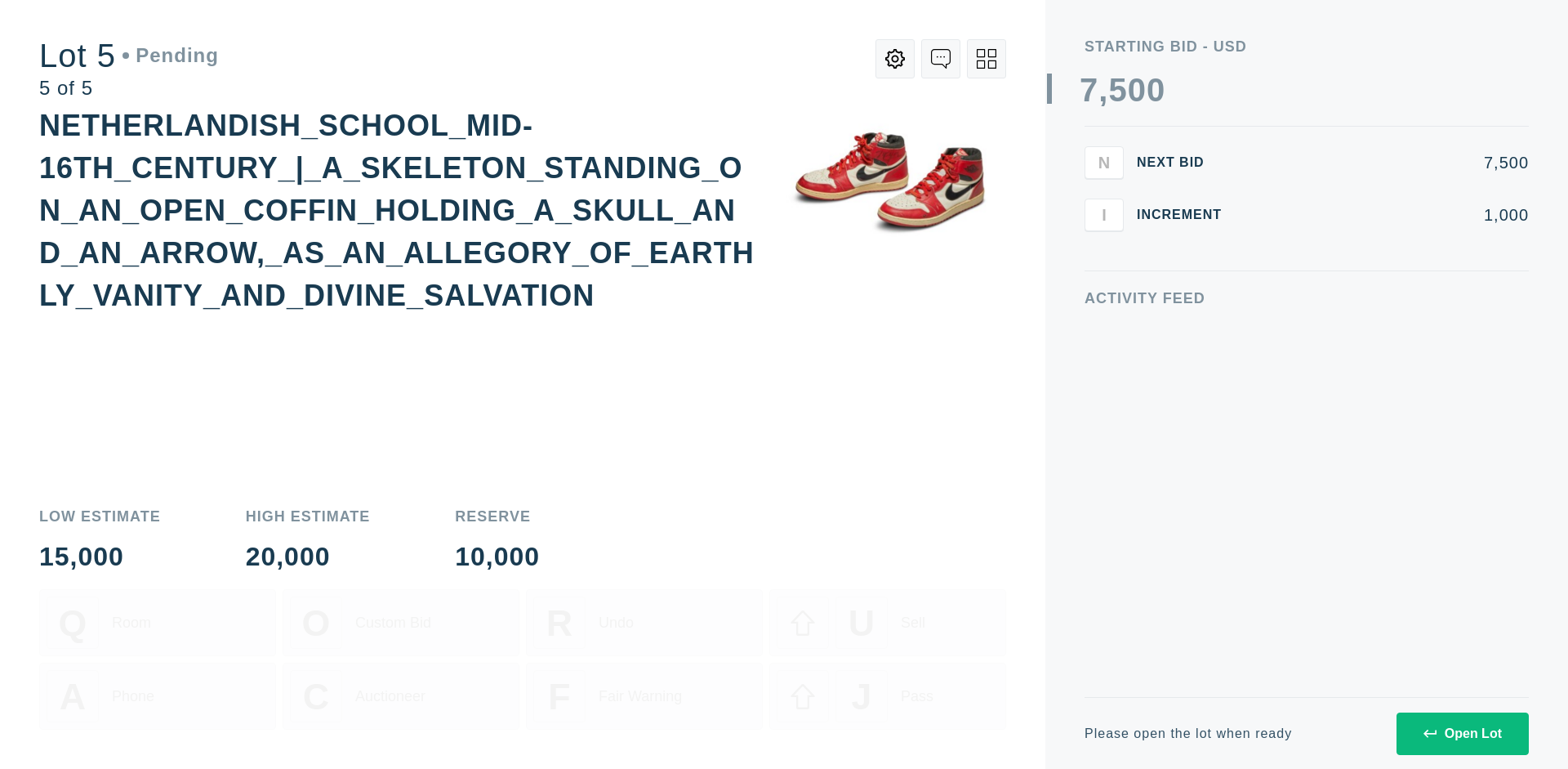
click at [1462, 732] on div "Open Lot" at bounding box center [1462, 734] width 78 height 15
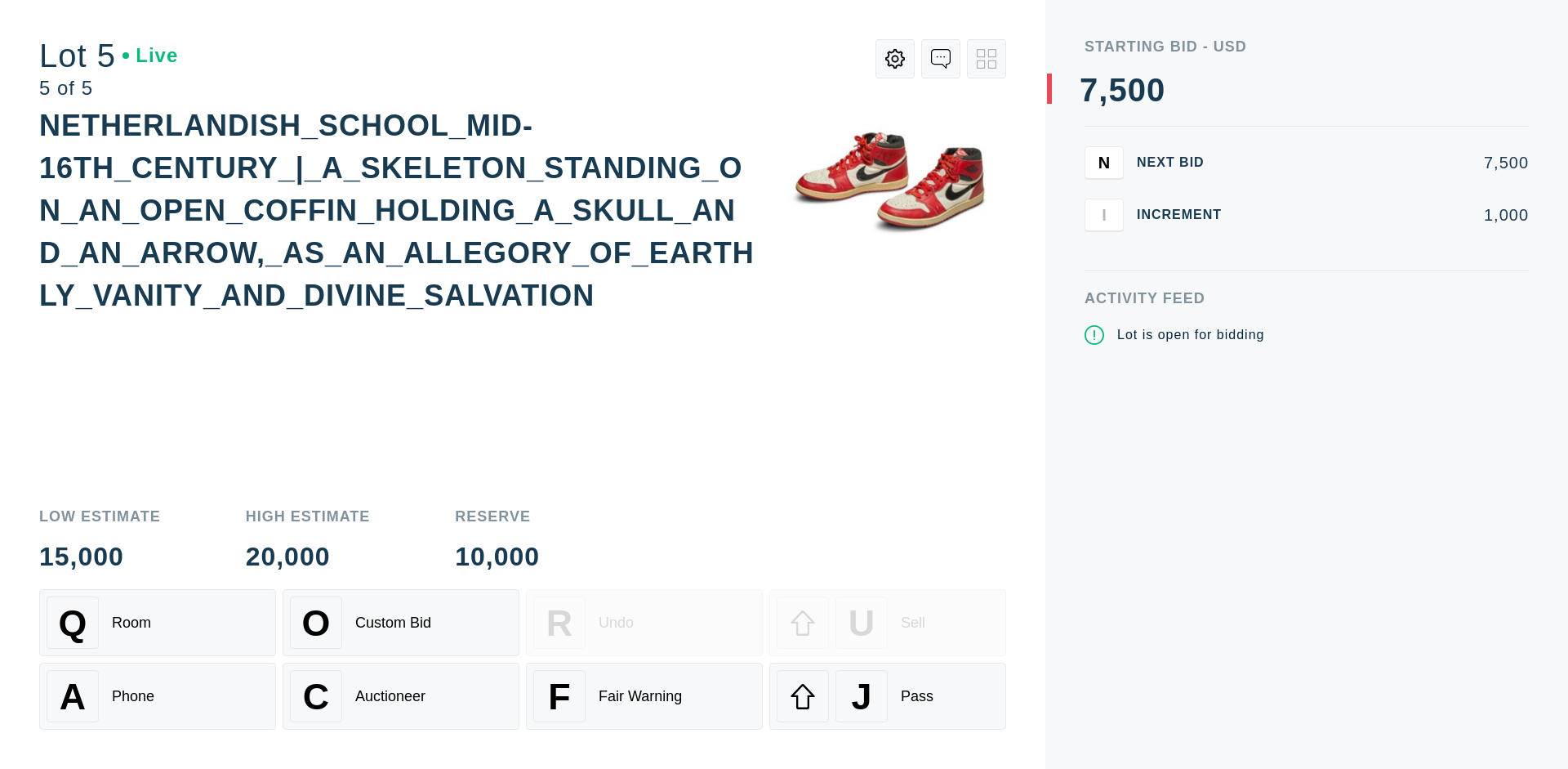
click at [157, 623] on div "Q Room" at bounding box center [157, 623] width 222 height 52
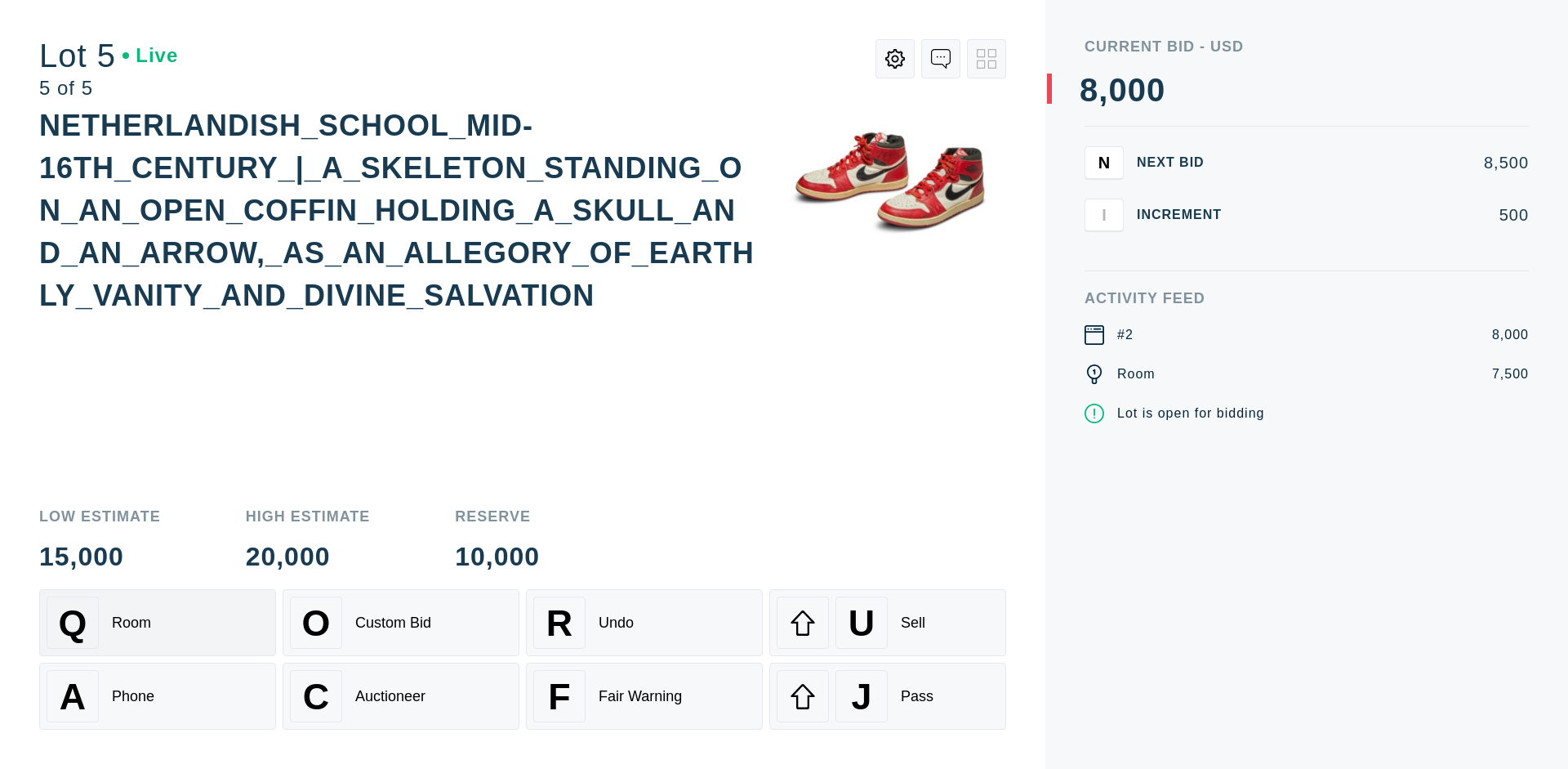
click at [157, 623] on div "Q Room" at bounding box center [157, 623] width 222 height 52
